Goal: Book appointment/travel/reservation

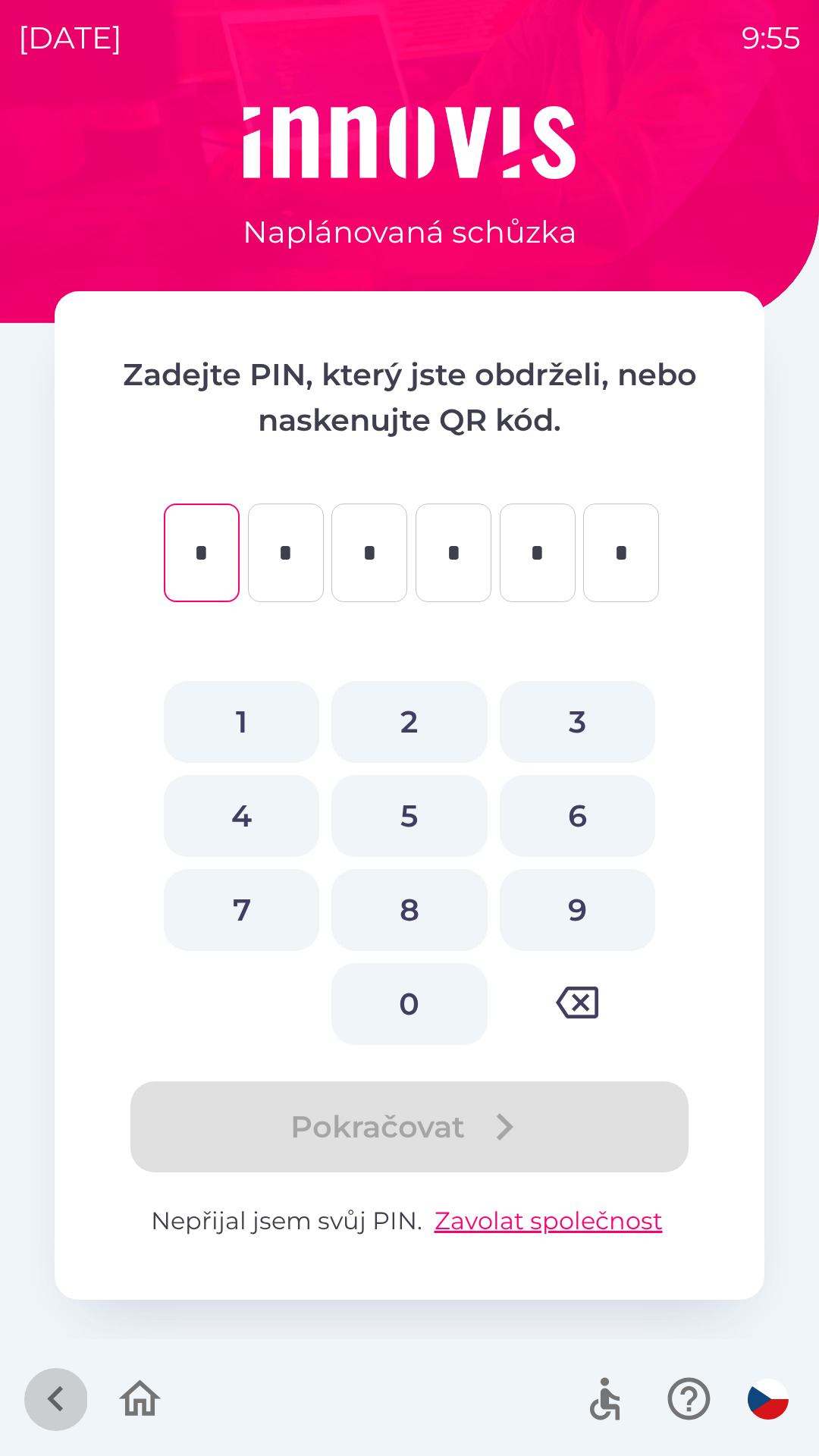
click at [60, 1406] on icon "button" at bounding box center [56, 1399] width 51 height 51
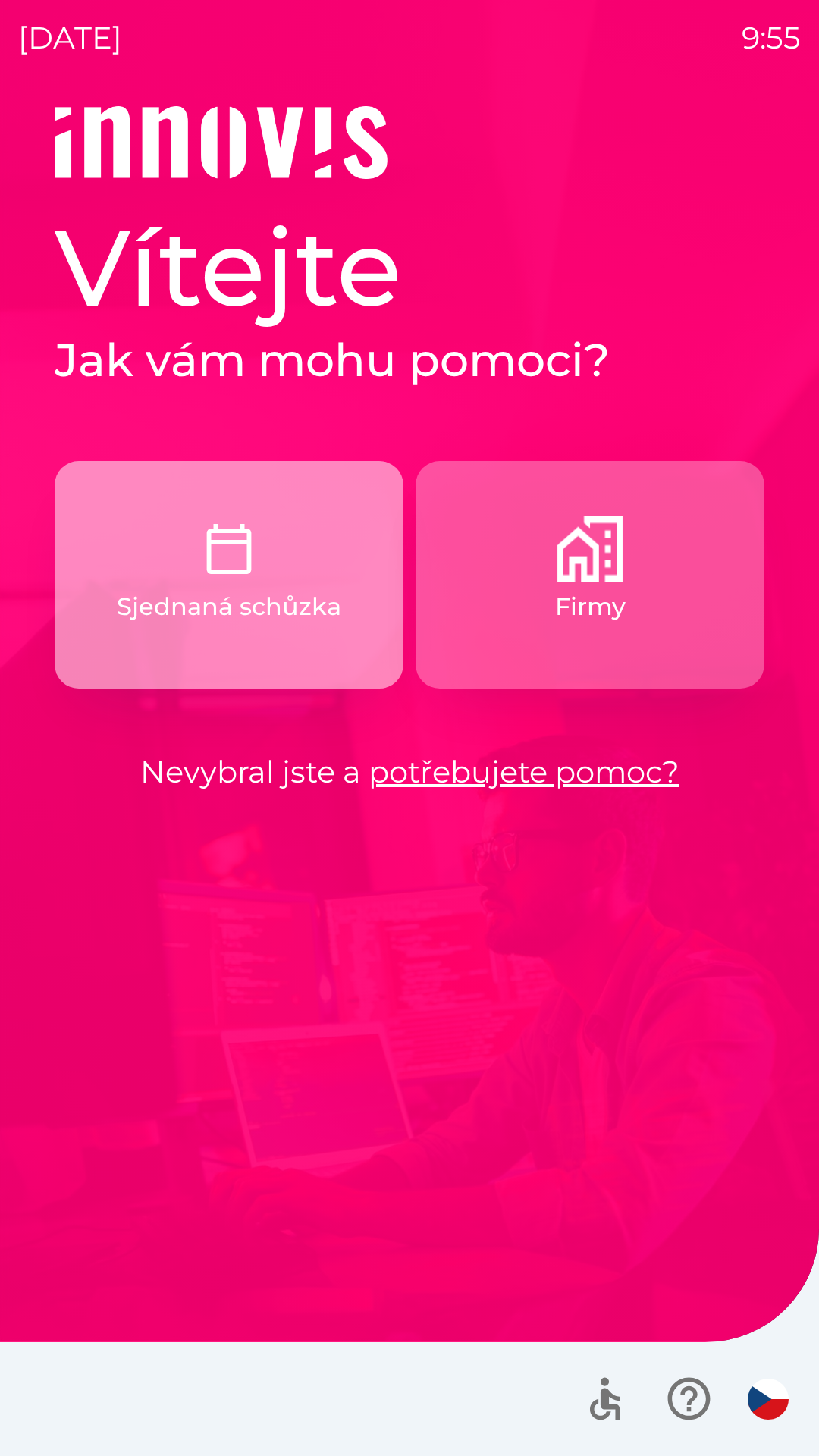
click at [296, 591] on p "Sjednaná schůzka" at bounding box center [229, 607] width 225 height 37
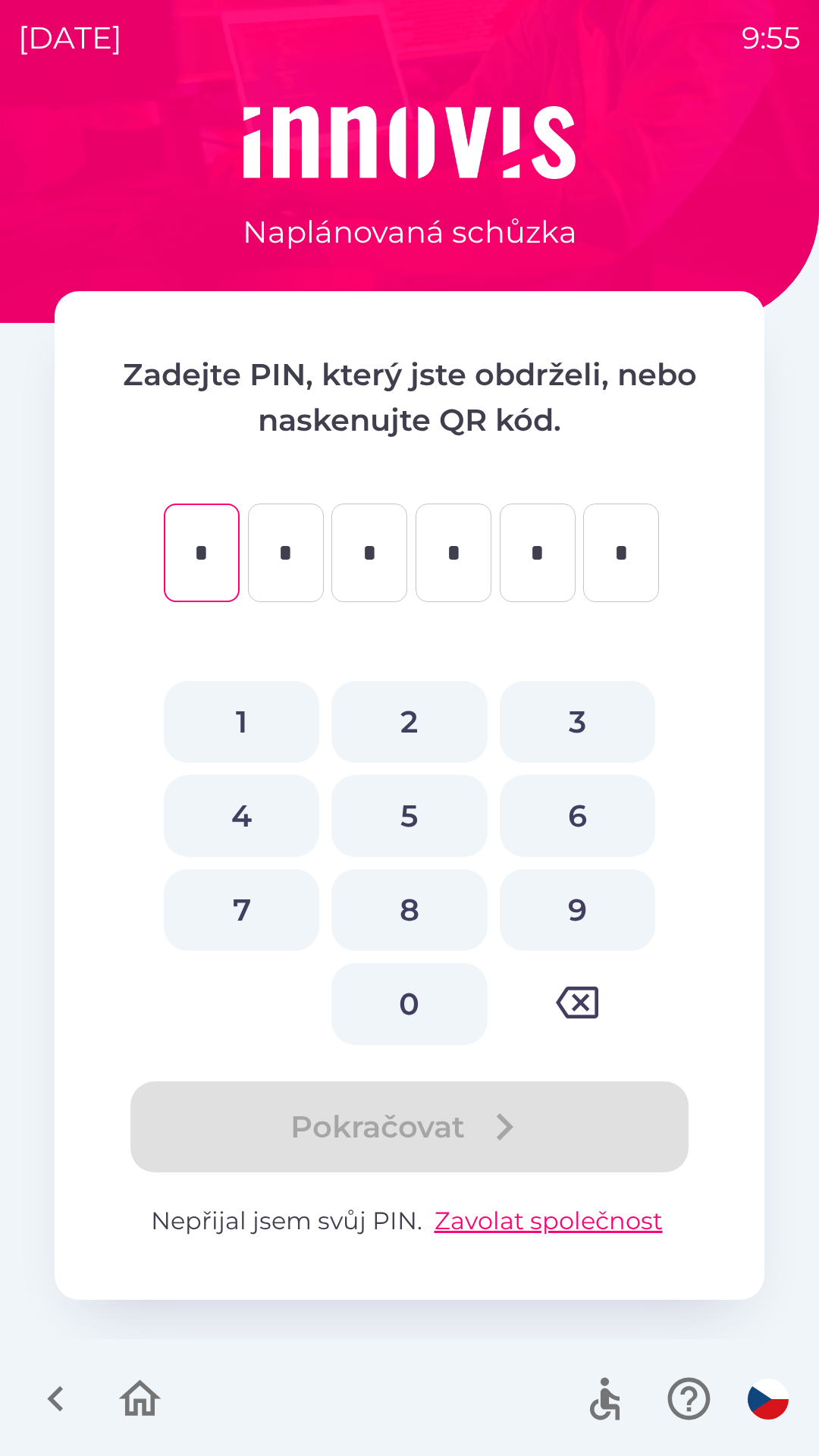
click at [48, 1404] on icon "button" at bounding box center [56, 1399] width 51 height 51
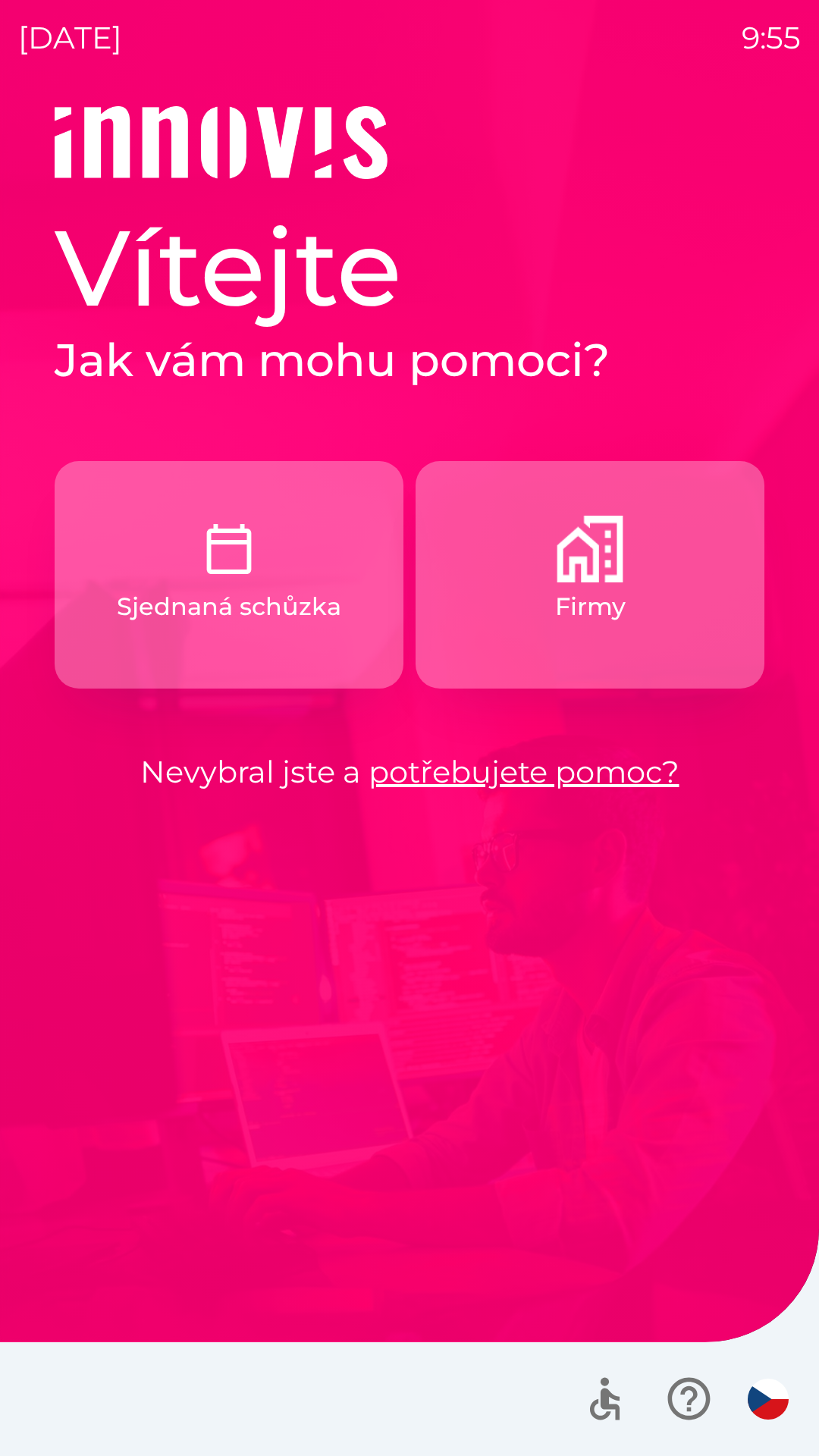
click at [619, 578] on img "button" at bounding box center [590, 549] width 67 height 67
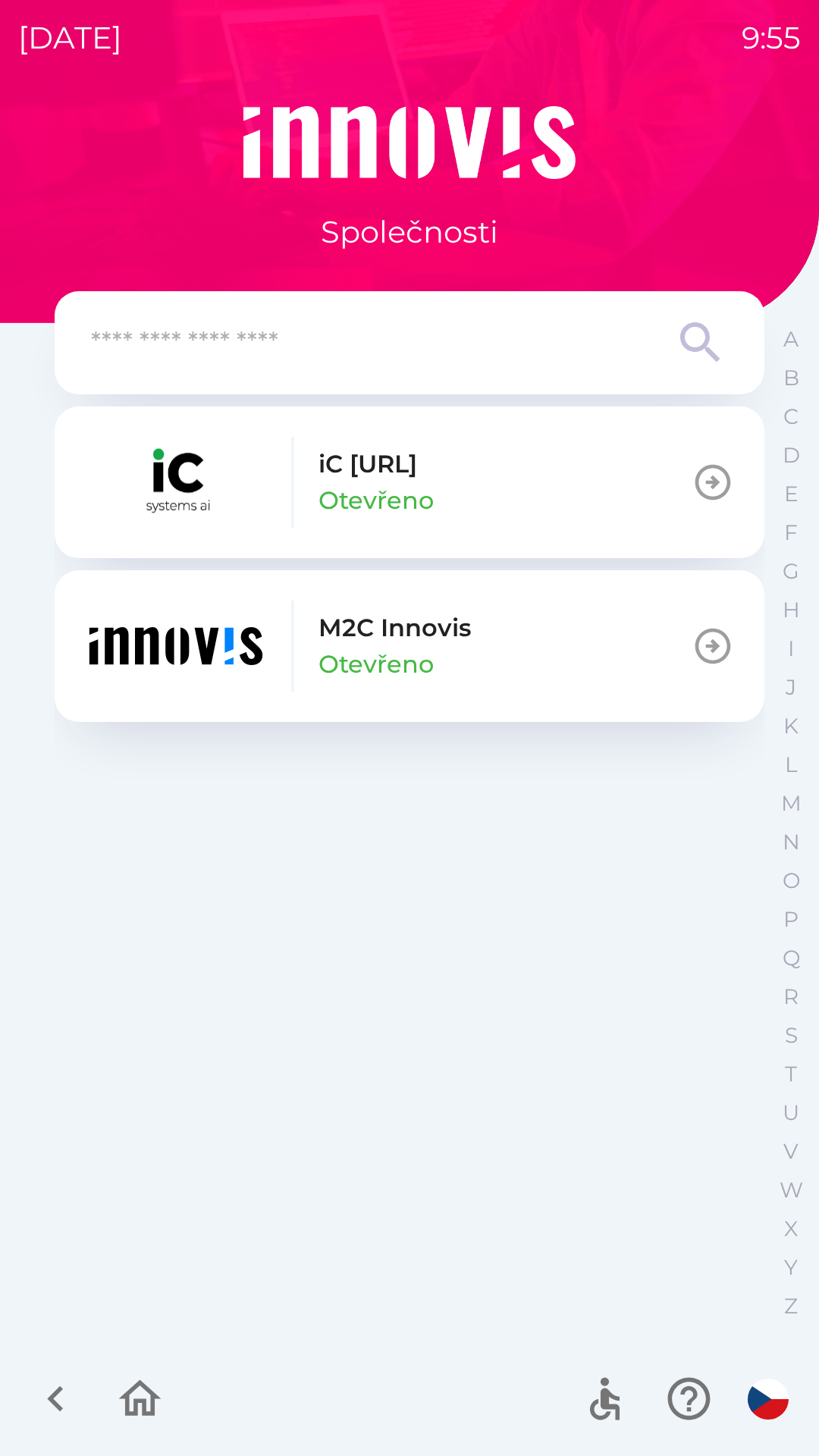
click at [415, 655] on p "Otevřeno" at bounding box center [376, 665] width 115 height 37
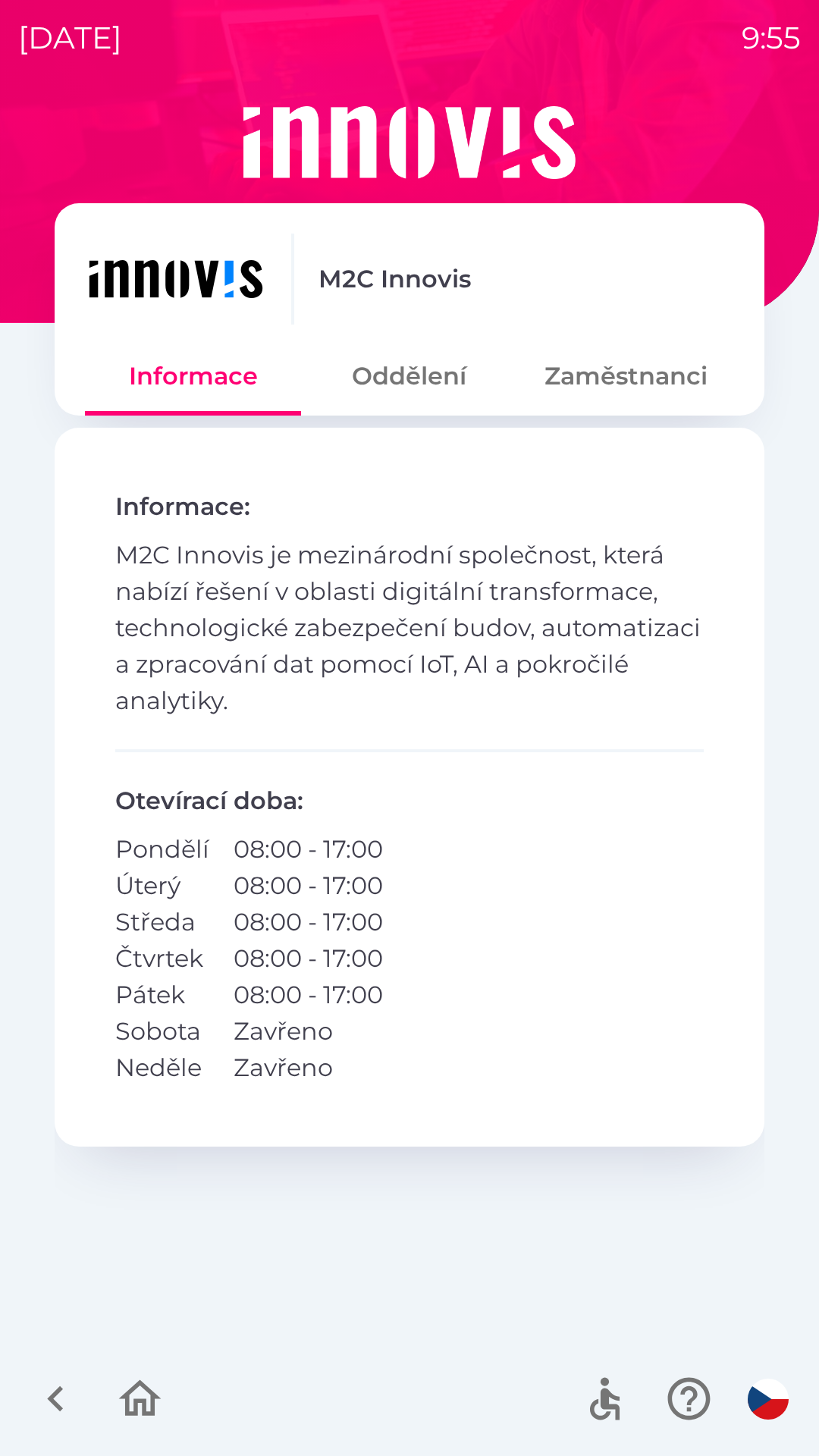
click at [644, 381] on button "Zaměstnanci" at bounding box center [626, 376] width 217 height 54
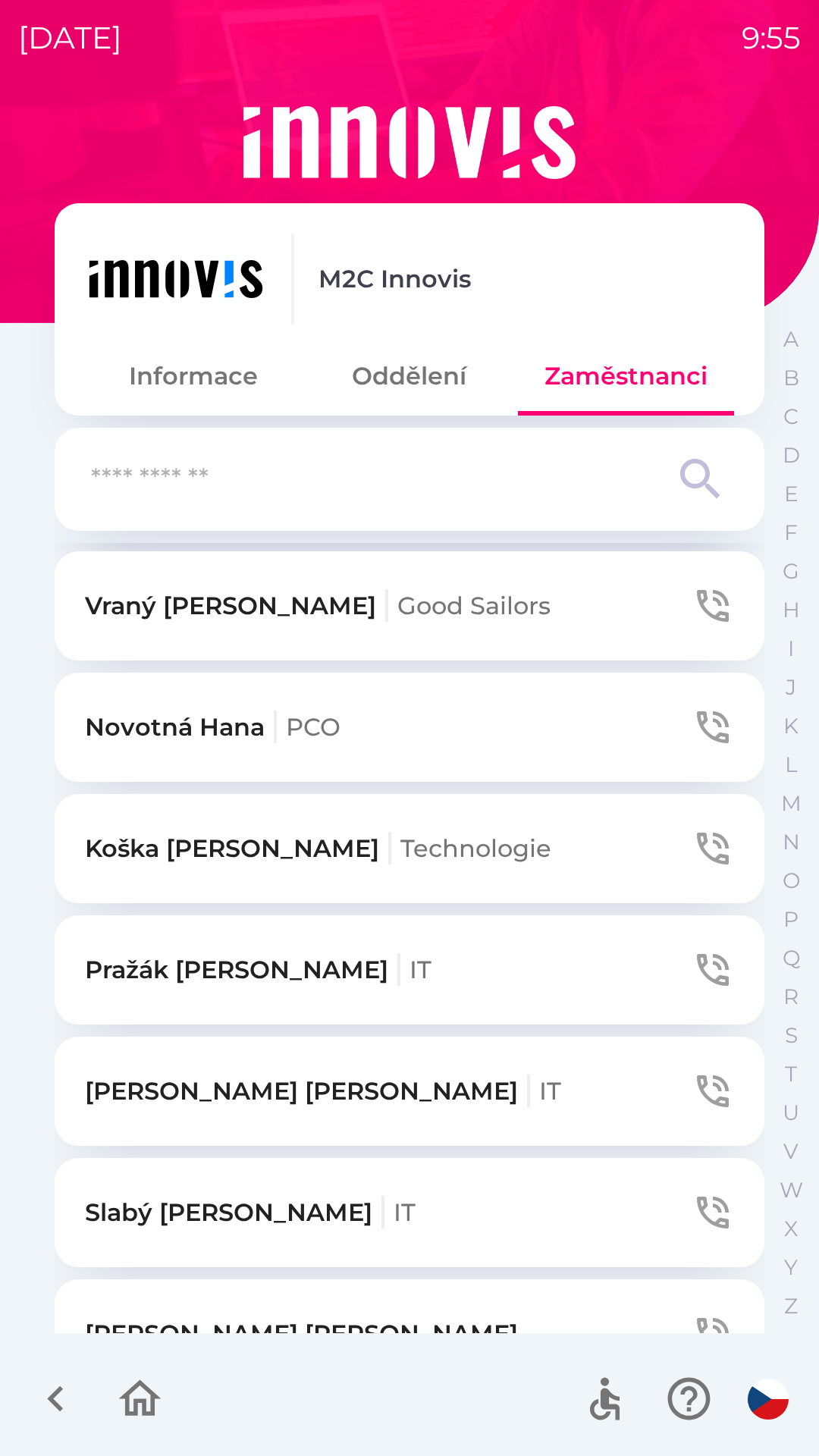
scroll to position [1936, 0]
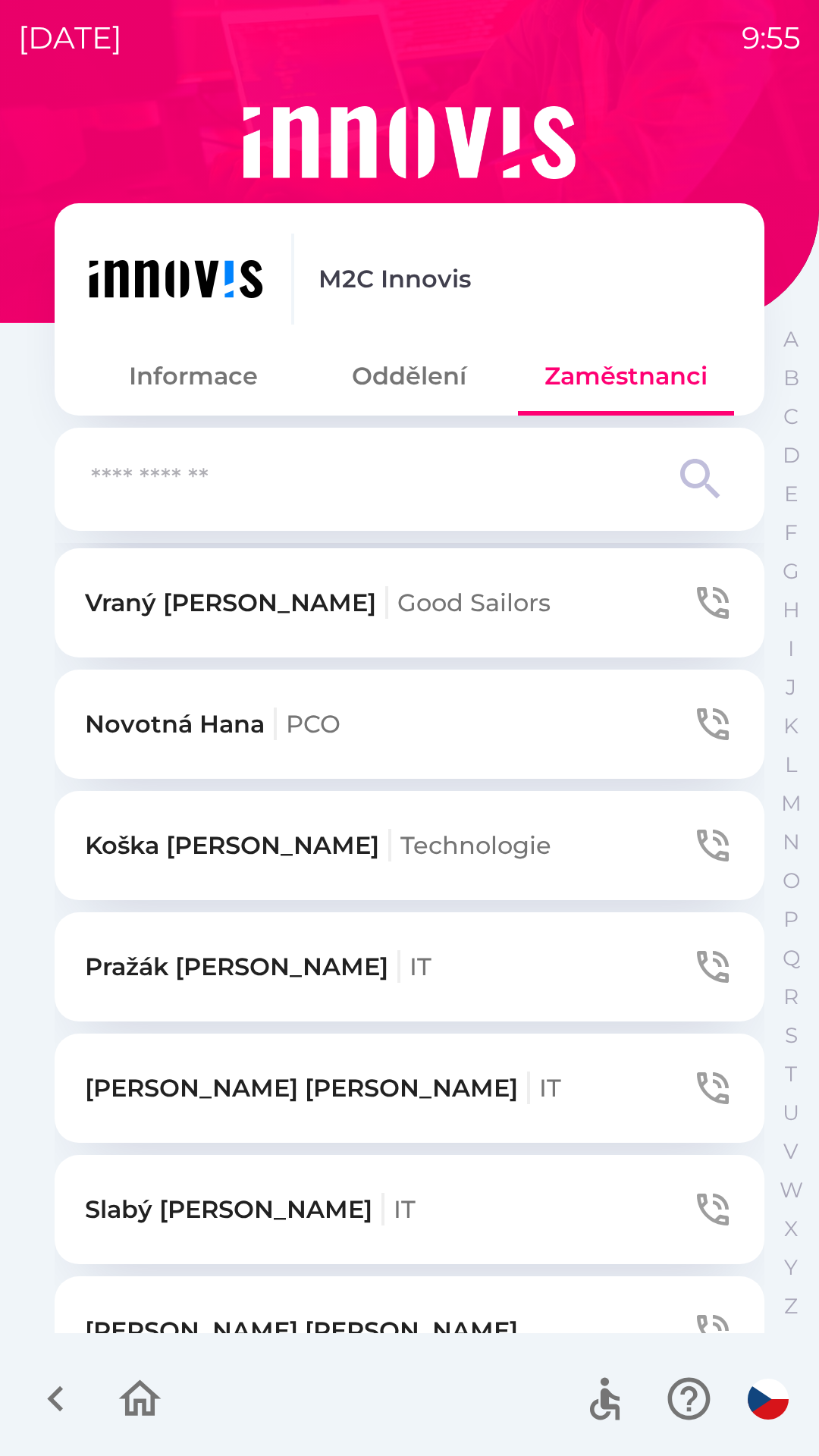
click at [444, 838] on button "[PERSON_NAME] Technologie" at bounding box center [409, 845] width 710 height 109
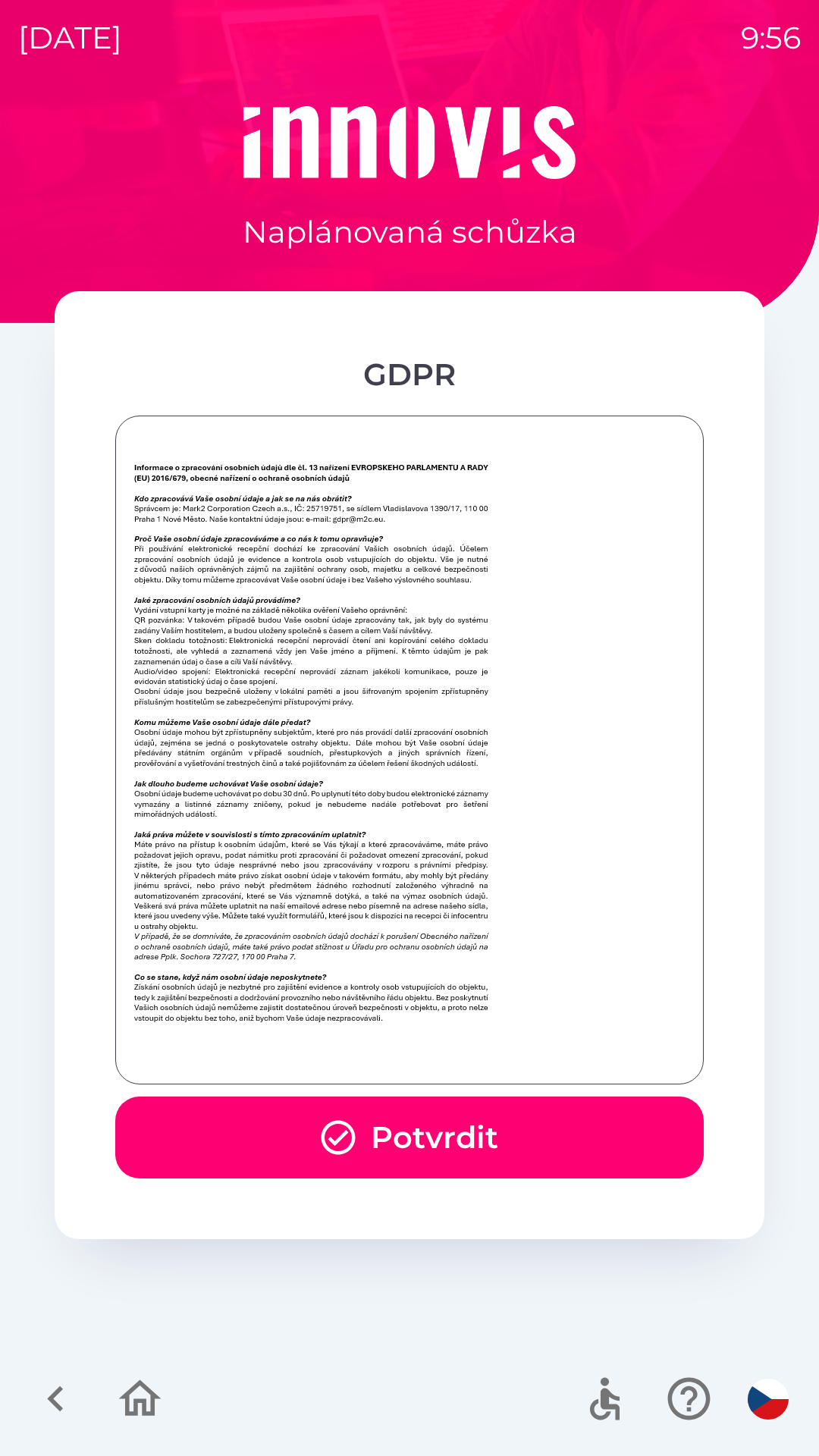
click at [463, 1144] on button "Potvrdit" at bounding box center [409, 1137] width 589 height 82
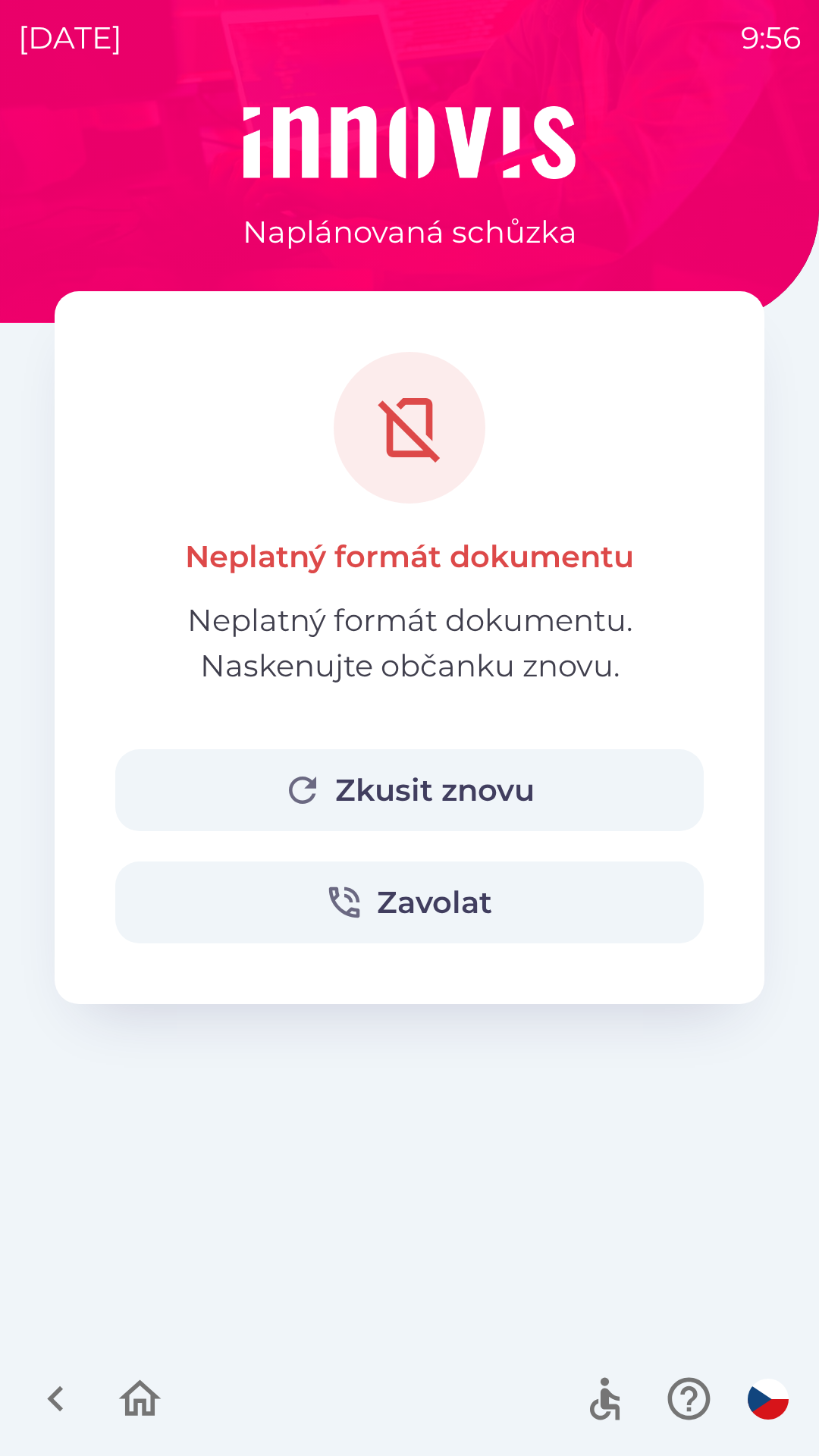
click at [448, 785] on button "Zkusit znovu" at bounding box center [409, 790] width 589 height 82
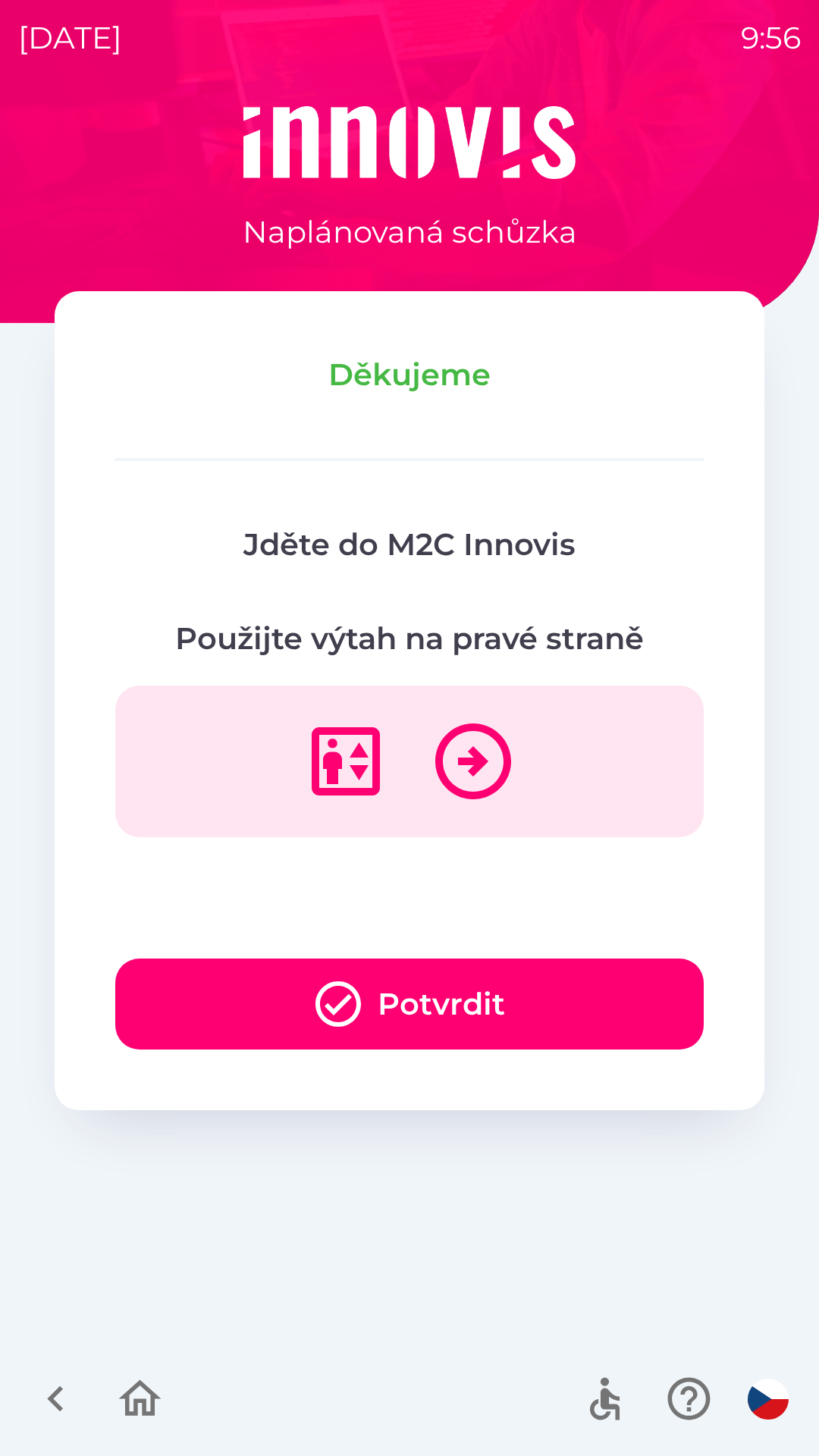
click at [527, 979] on button "Potvrdit" at bounding box center [409, 1004] width 589 height 91
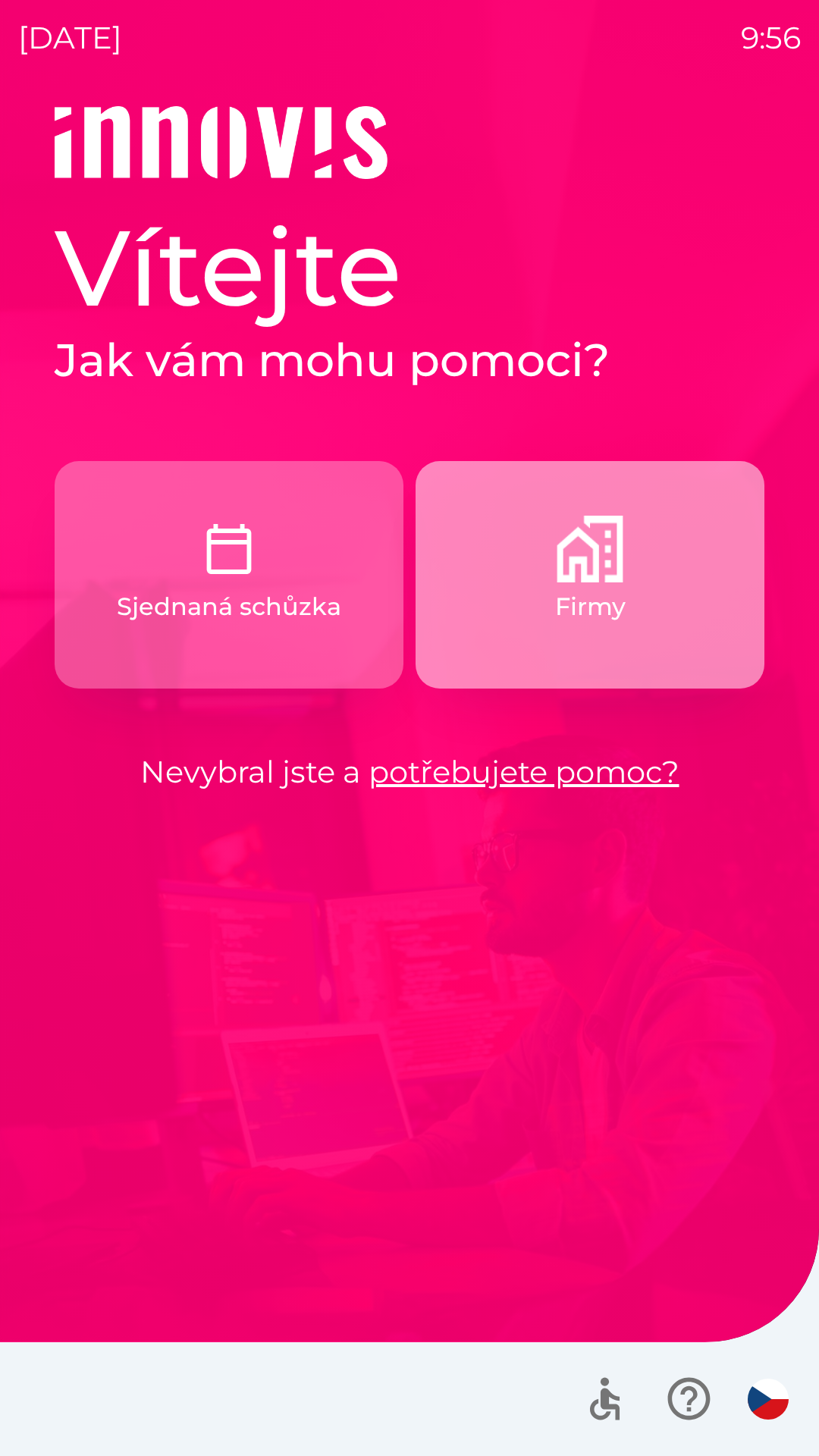
click at [635, 584] on button "Firmy" at bounding box center [590, 575] width 349 height 228
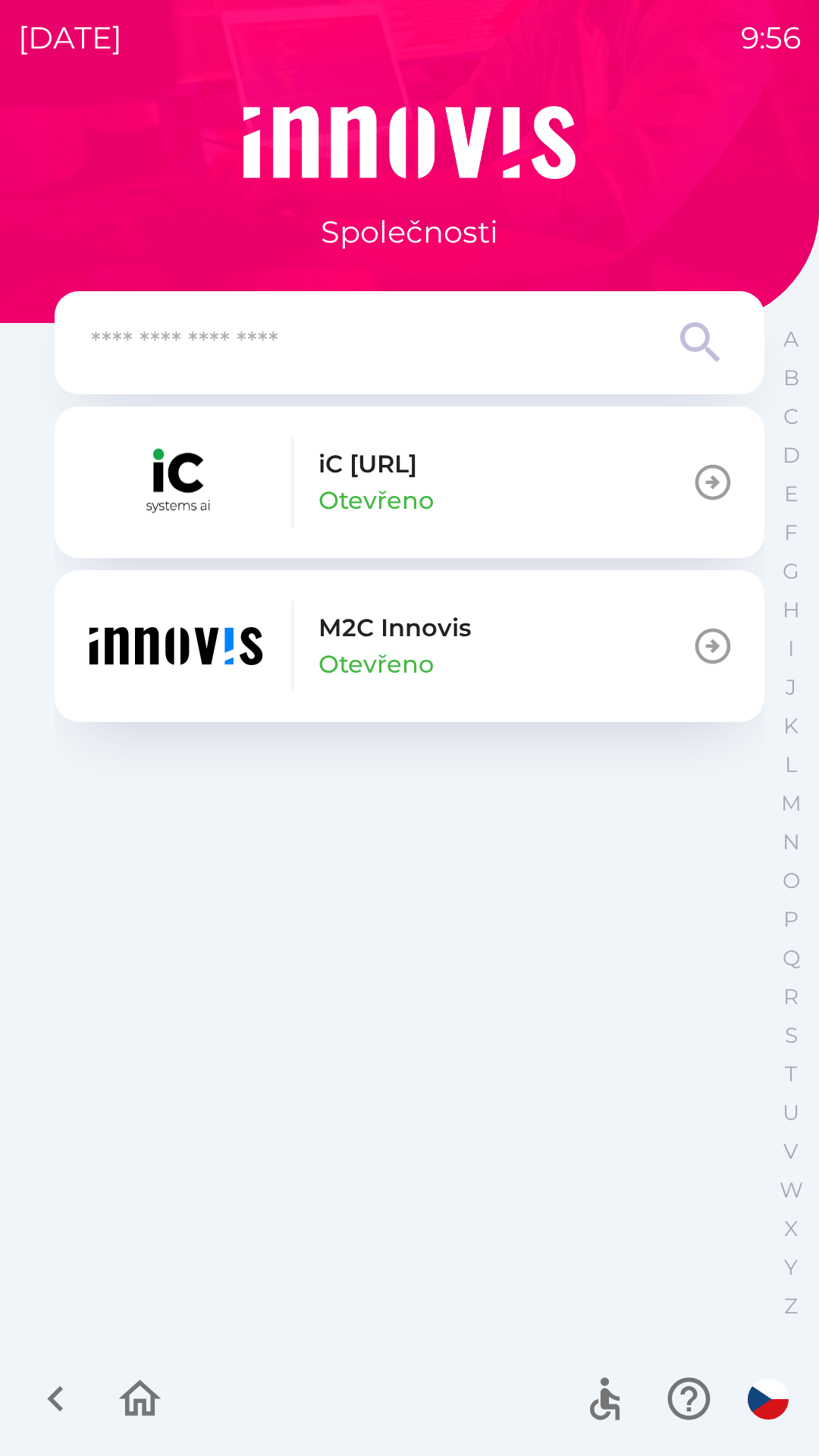
click at [431, 660] on p "Otevřeno" at bounding box center [376, 665] width 115 height 37
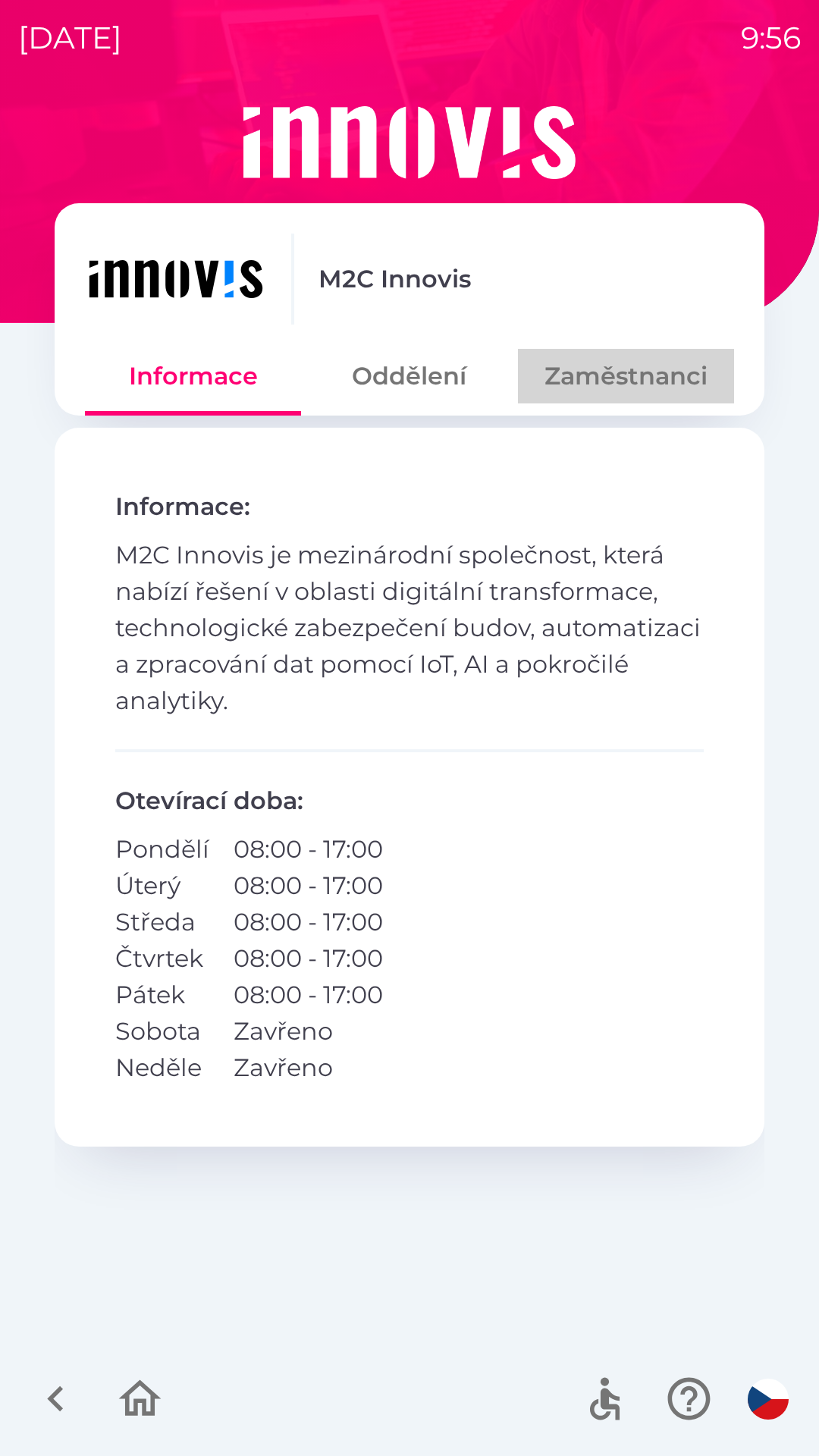
click at [632, 383] on button "Zaměstnanci" at bounding box center [626, 376] width 217 height 54
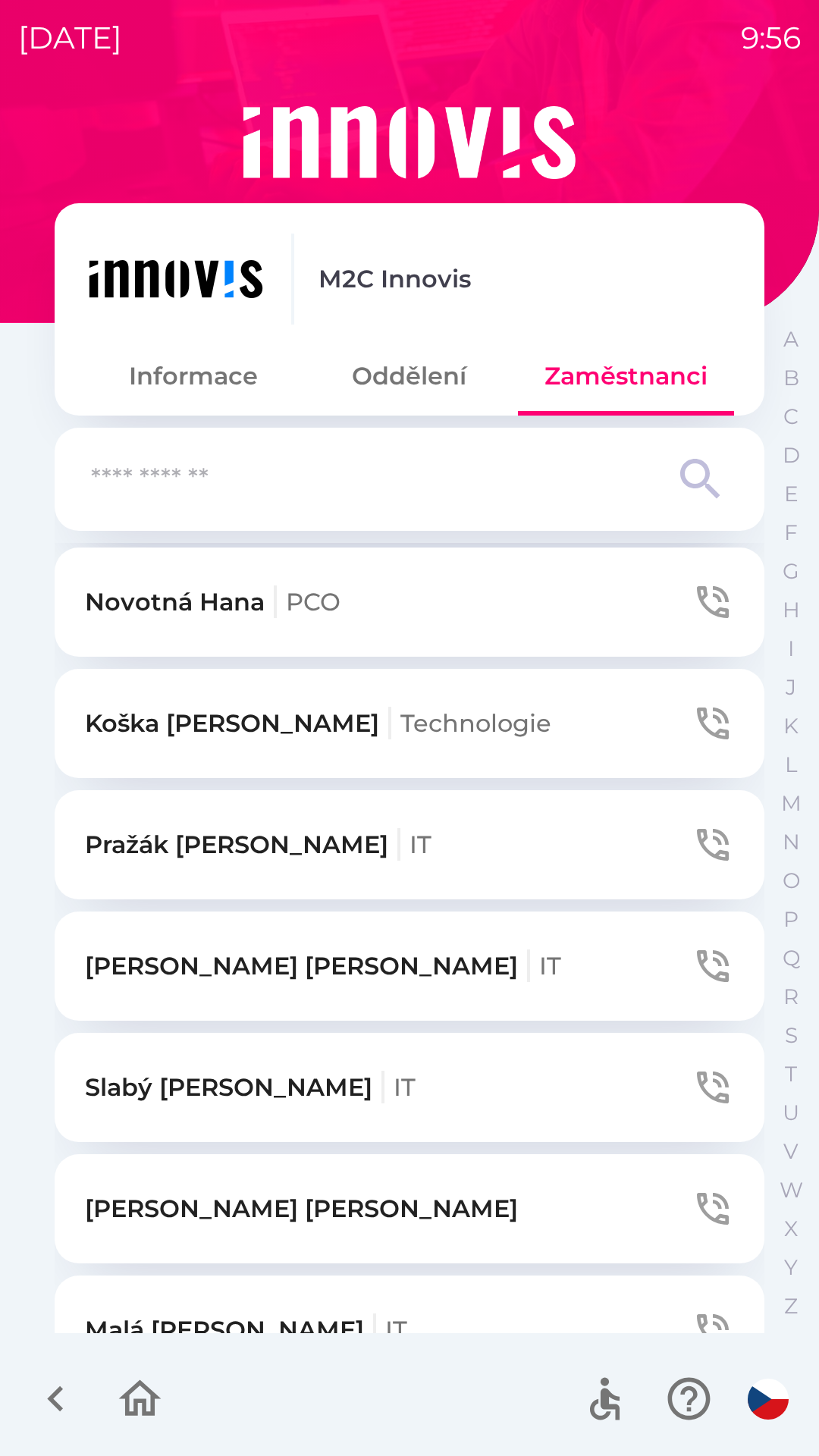
scroll to position [2060, 0]
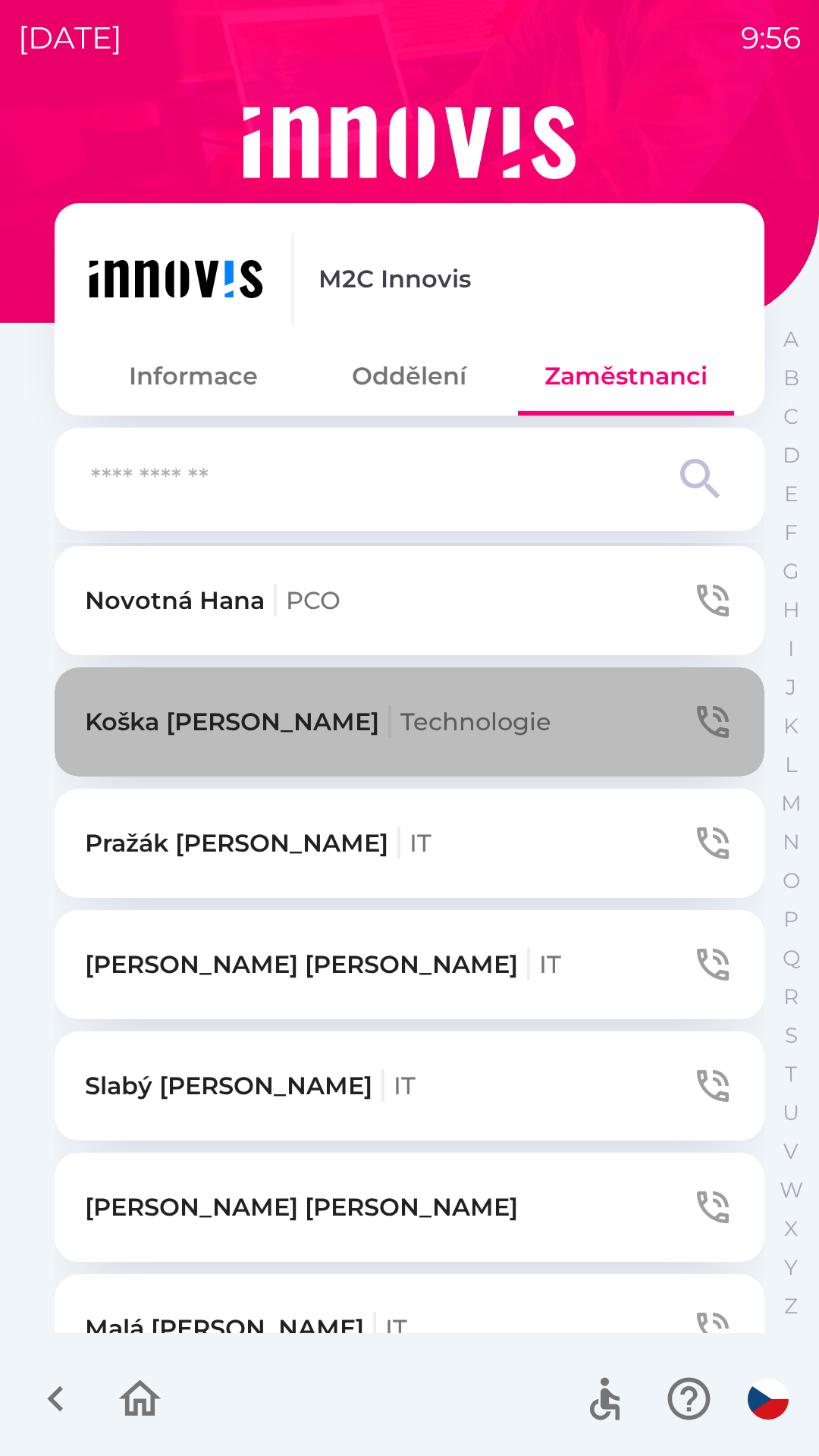
click at [697, 727] on icon "button" at bounding box center [713, 722] width 32 height 32
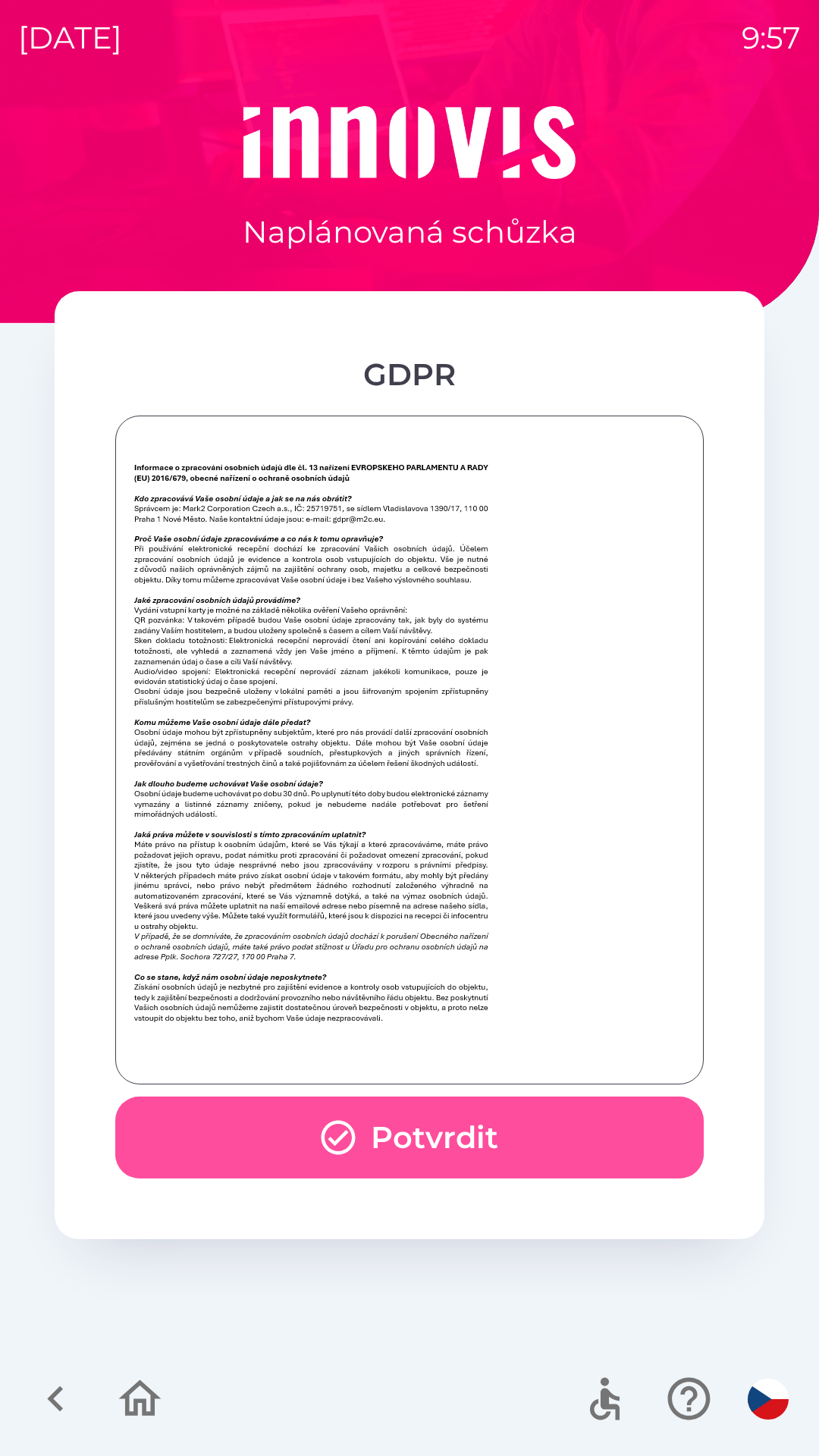
click at [427, 1132] on button "Potvrdit" at bounding box center [409, 1137] width 589 height 82
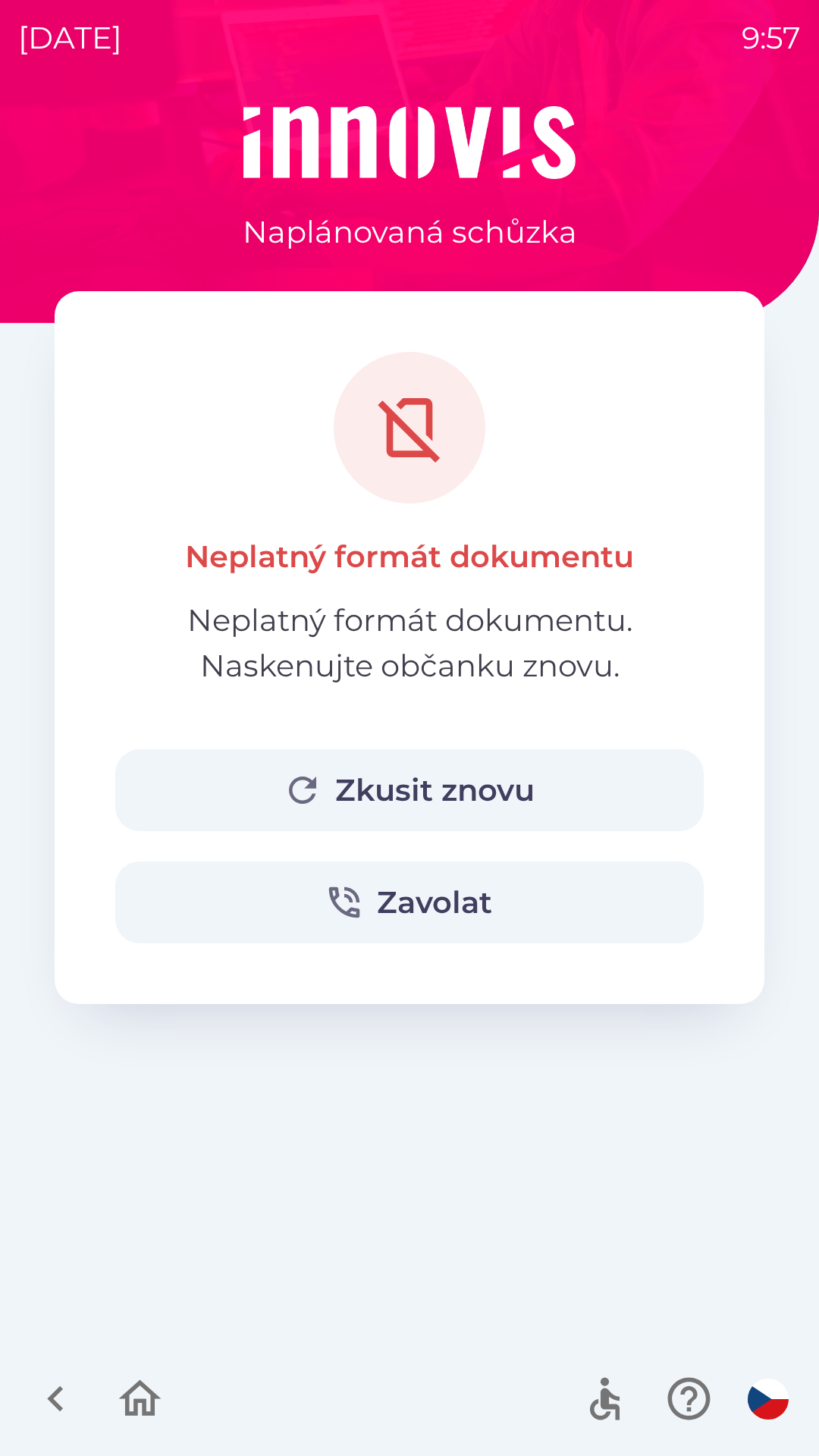
click at [475, 792] on button "Zkusit znovu" at bounding box center [409, 790] width 589 height 82
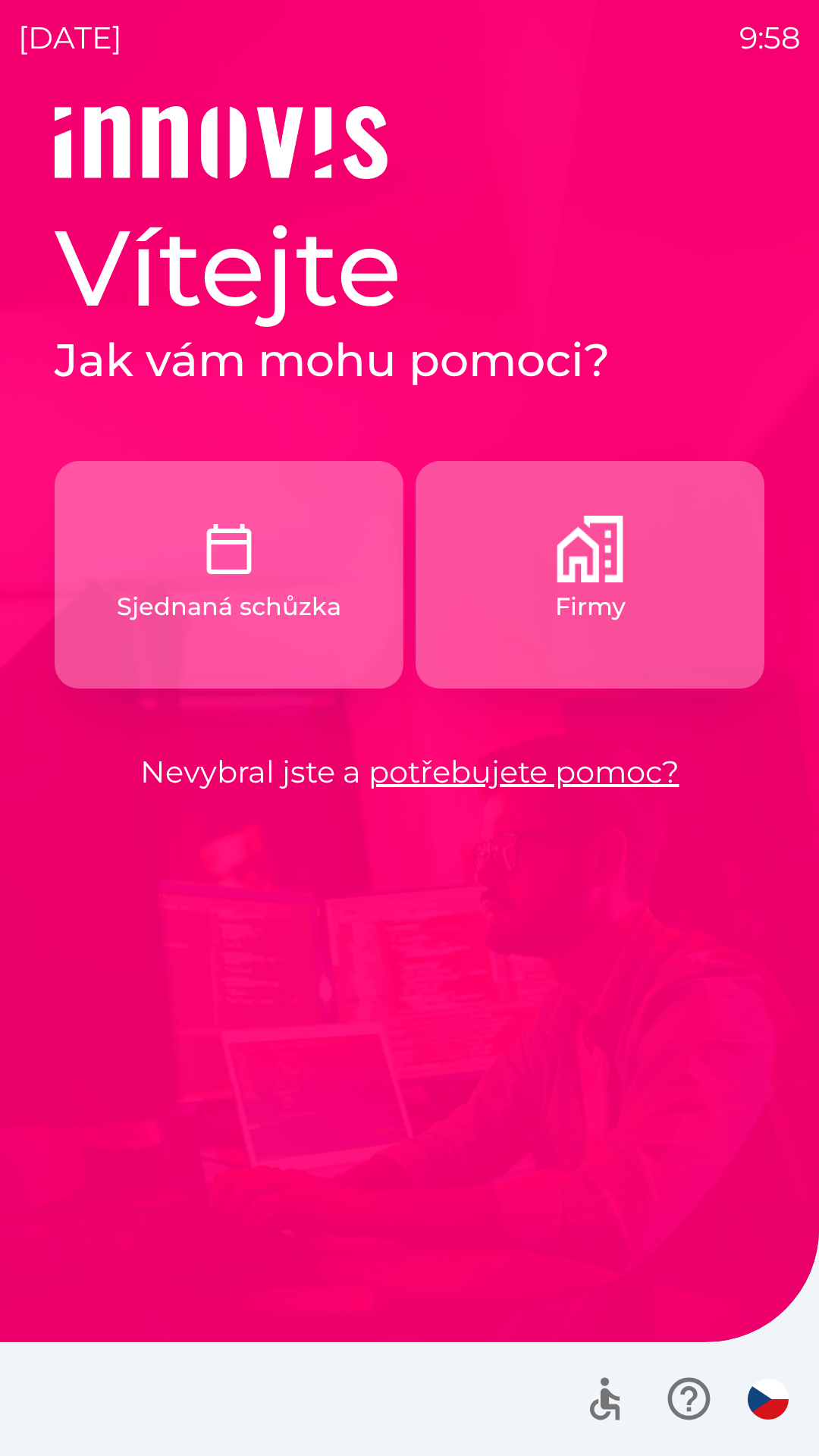
click at [618, 587] on button "Firmy" at bounding box center [590, 575] width 349 height 228
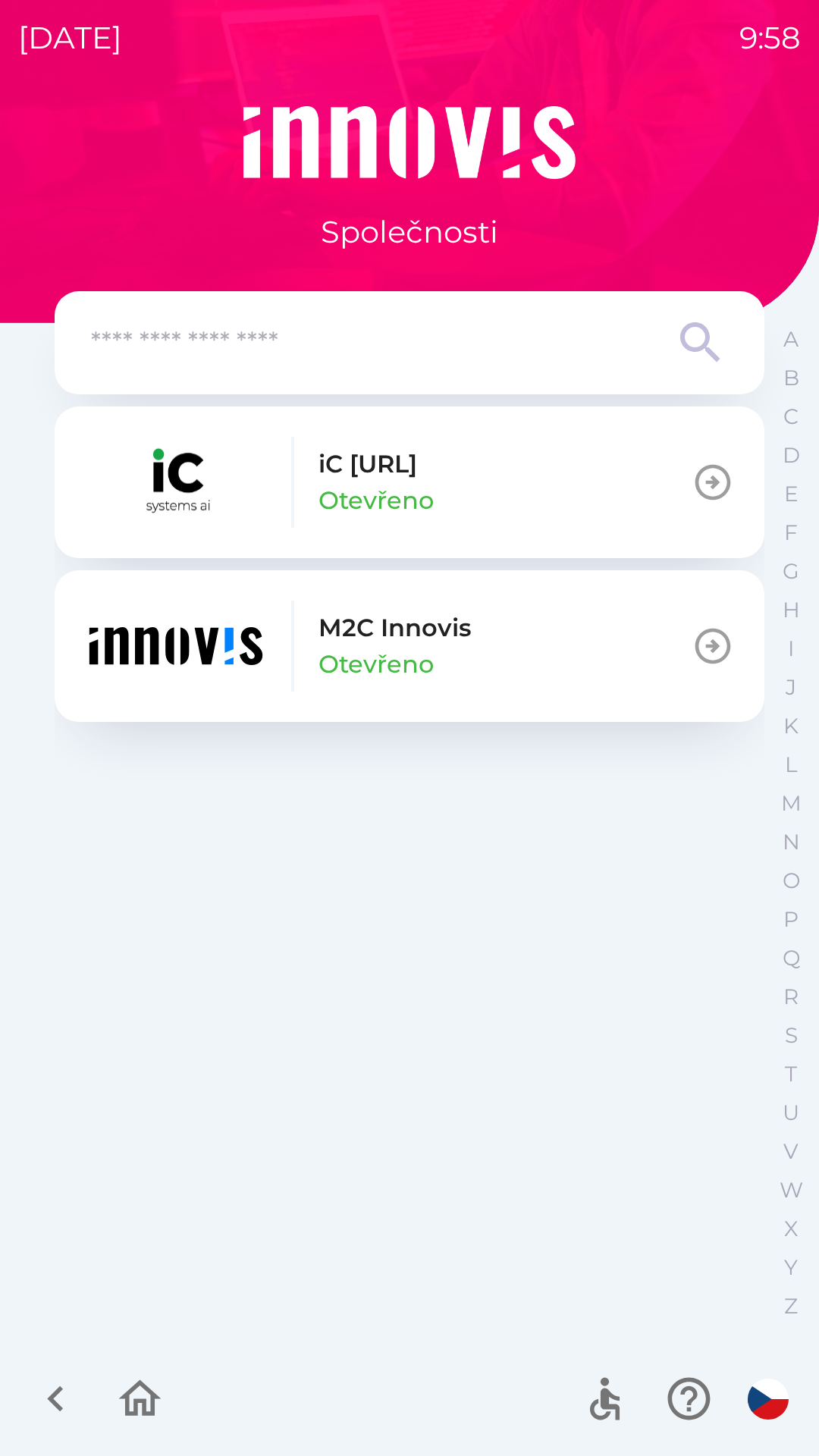
click at [402, 646] on p "M2C Innovis" at bounding box center [395, 628] width 153 height 37
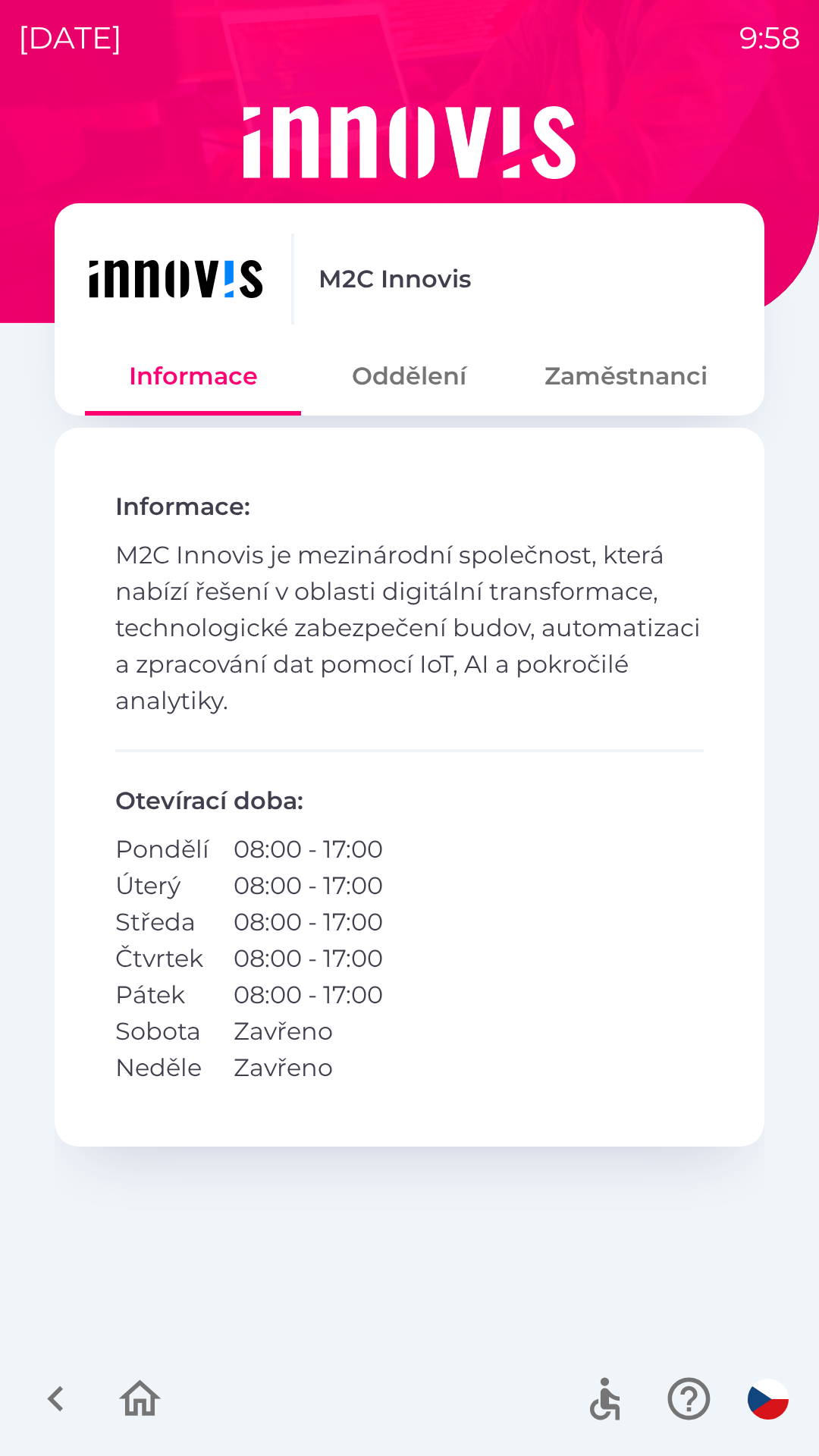
click at [634, 388] on button "Zaměstnanci" at bounding box center [626, 376] width 217 height 54
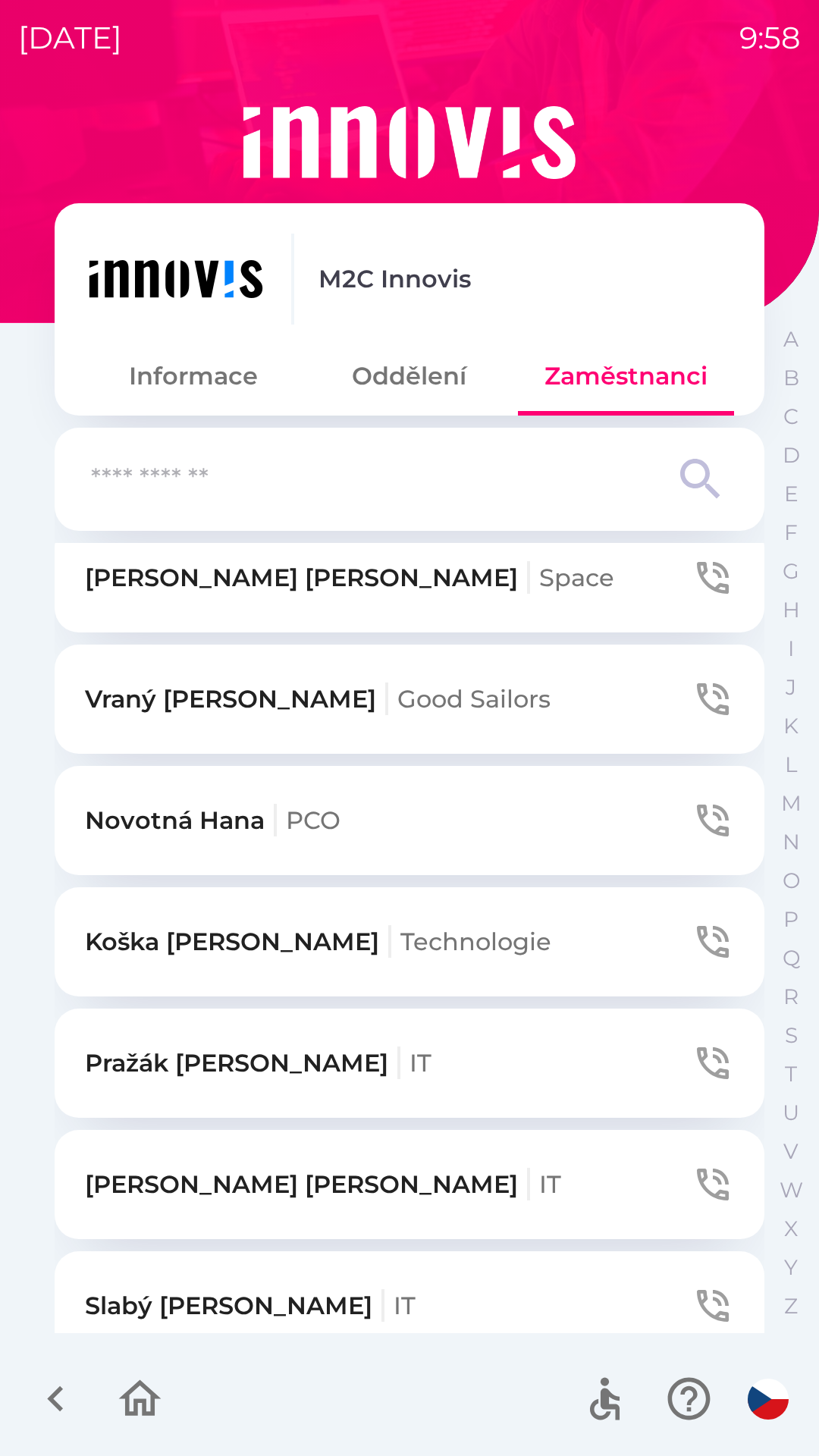
scroll to position [1864, 0]
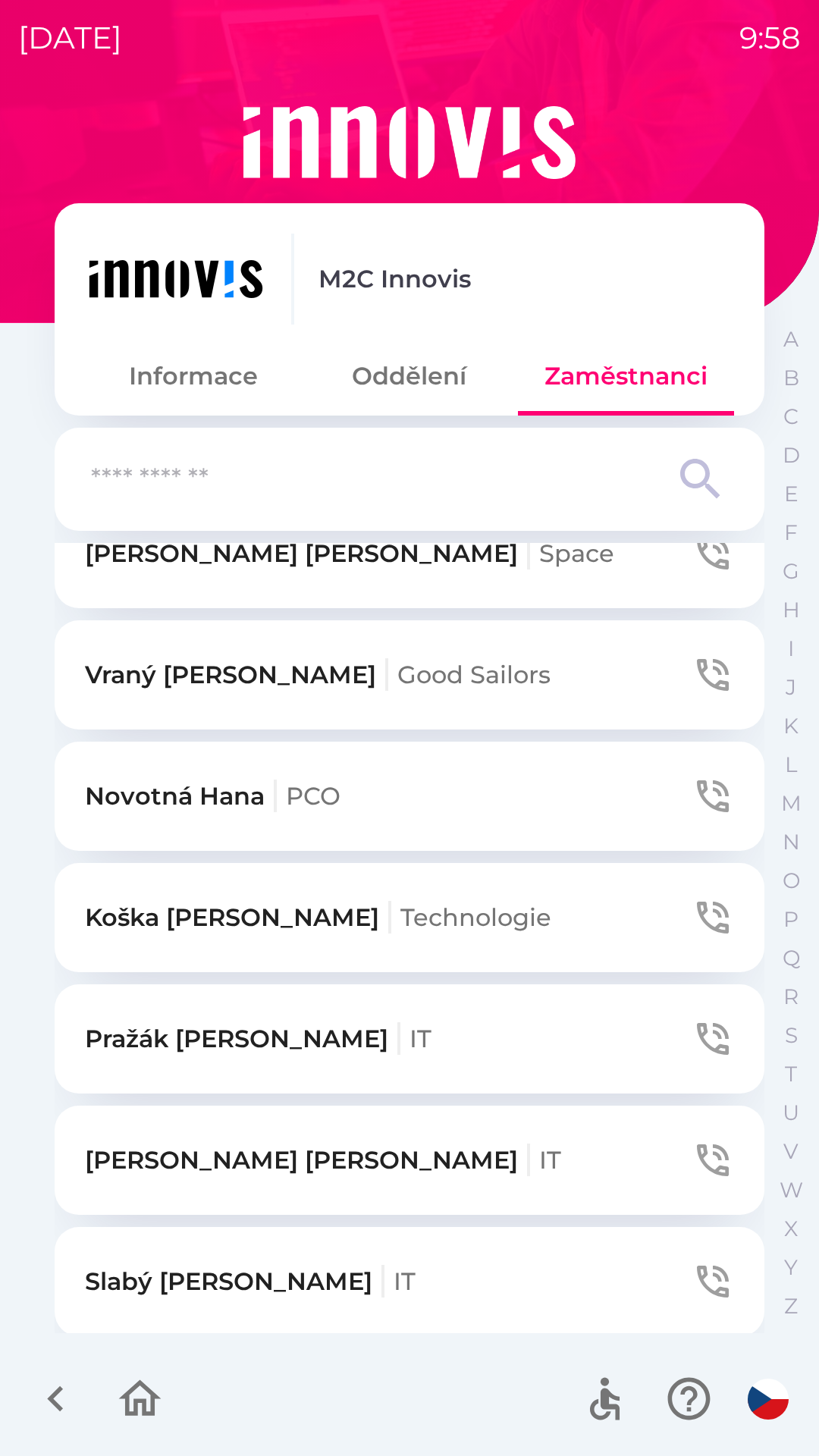
click at [388, 923] on div "button" at bounding box center [390, 917] width 3 height 33
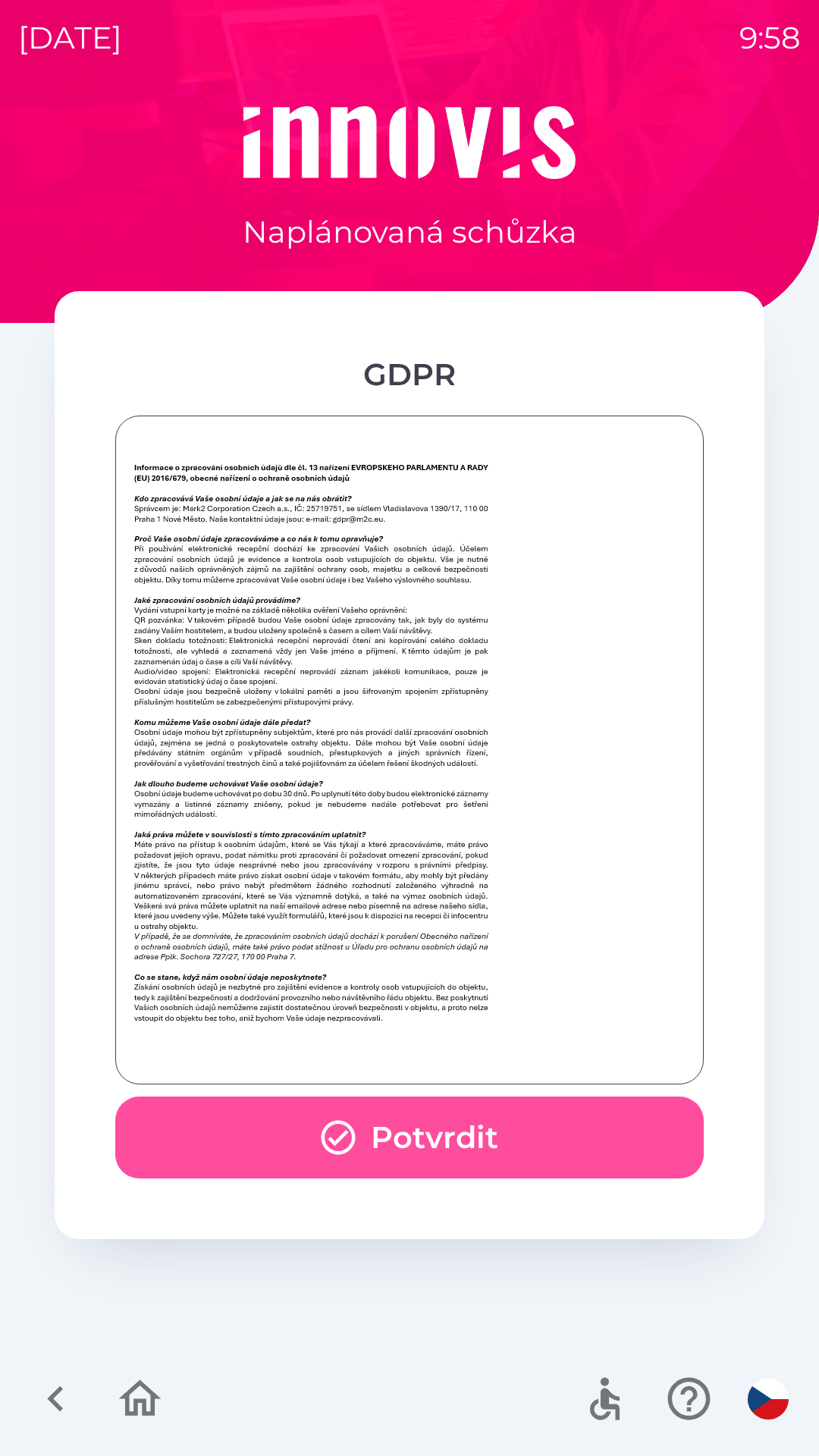
click at [356, 1129] on icon "button" at bounding box center [338, 1137] width 41 height 41
